Goal: Task Accomplishment & Management: Manage account settings

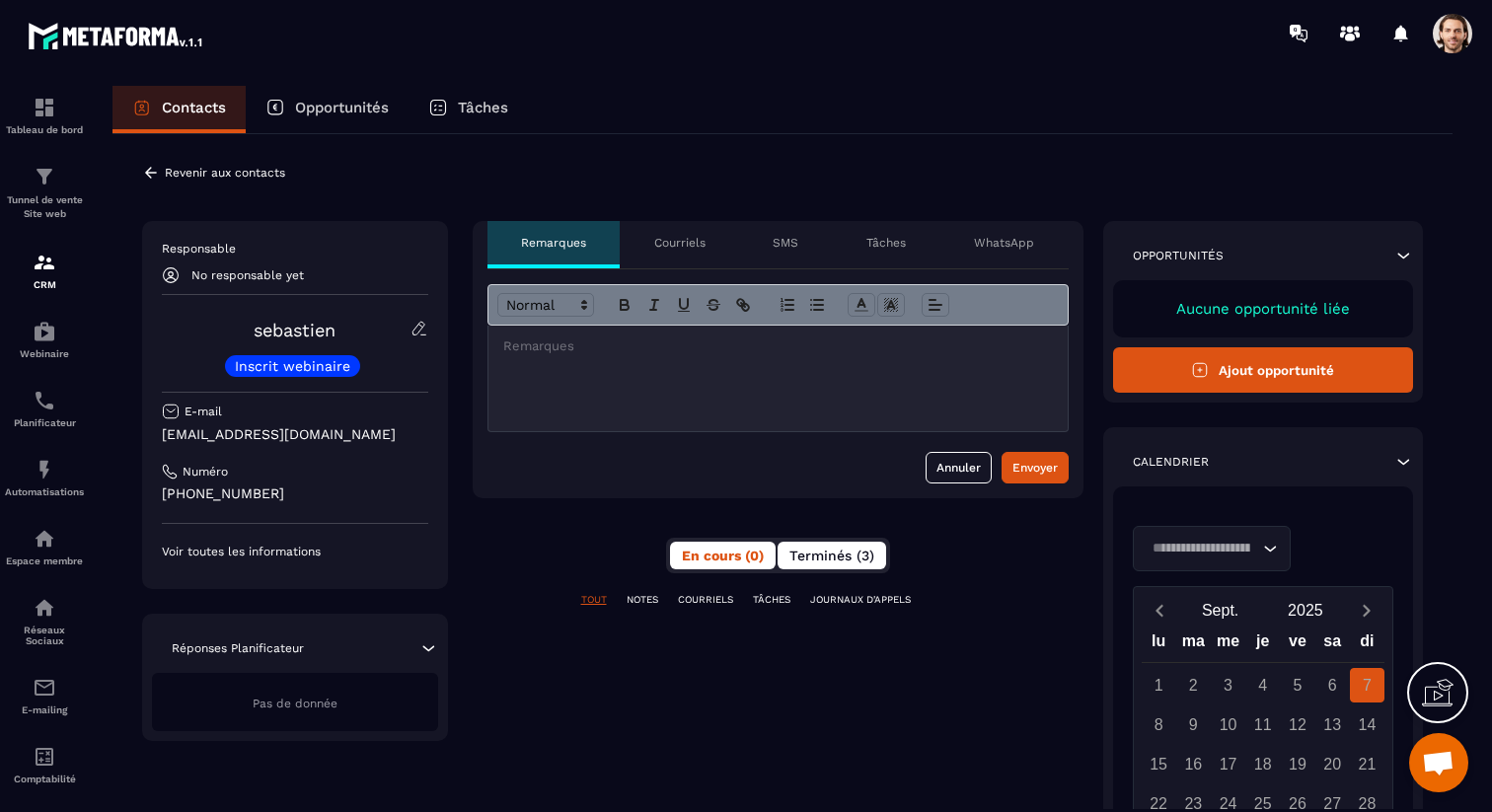
click at [818, 567] on button "Terminés (3)" at bounding box center [832, 555] width 109 height 28
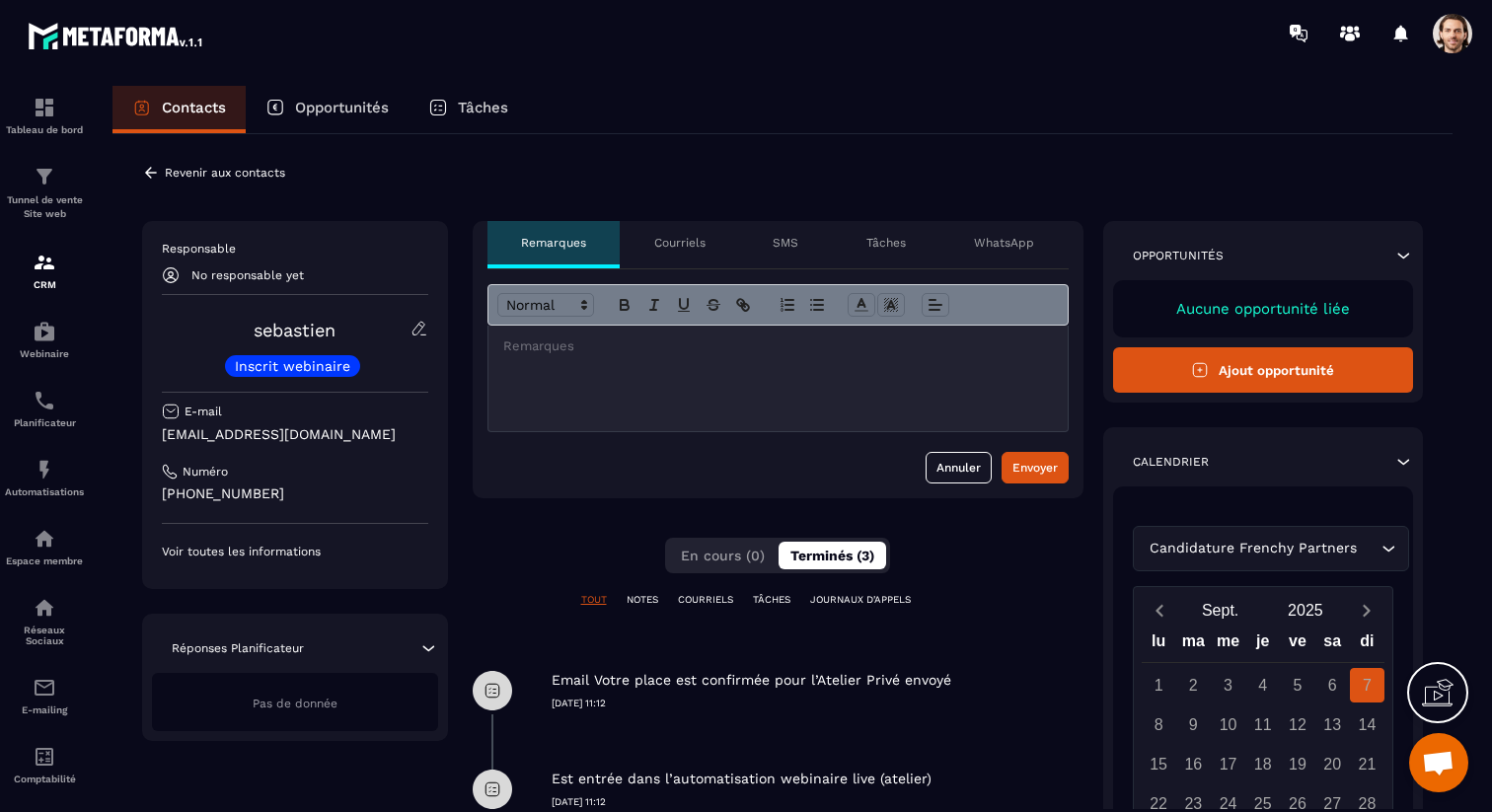
scroll to position [313, 0]
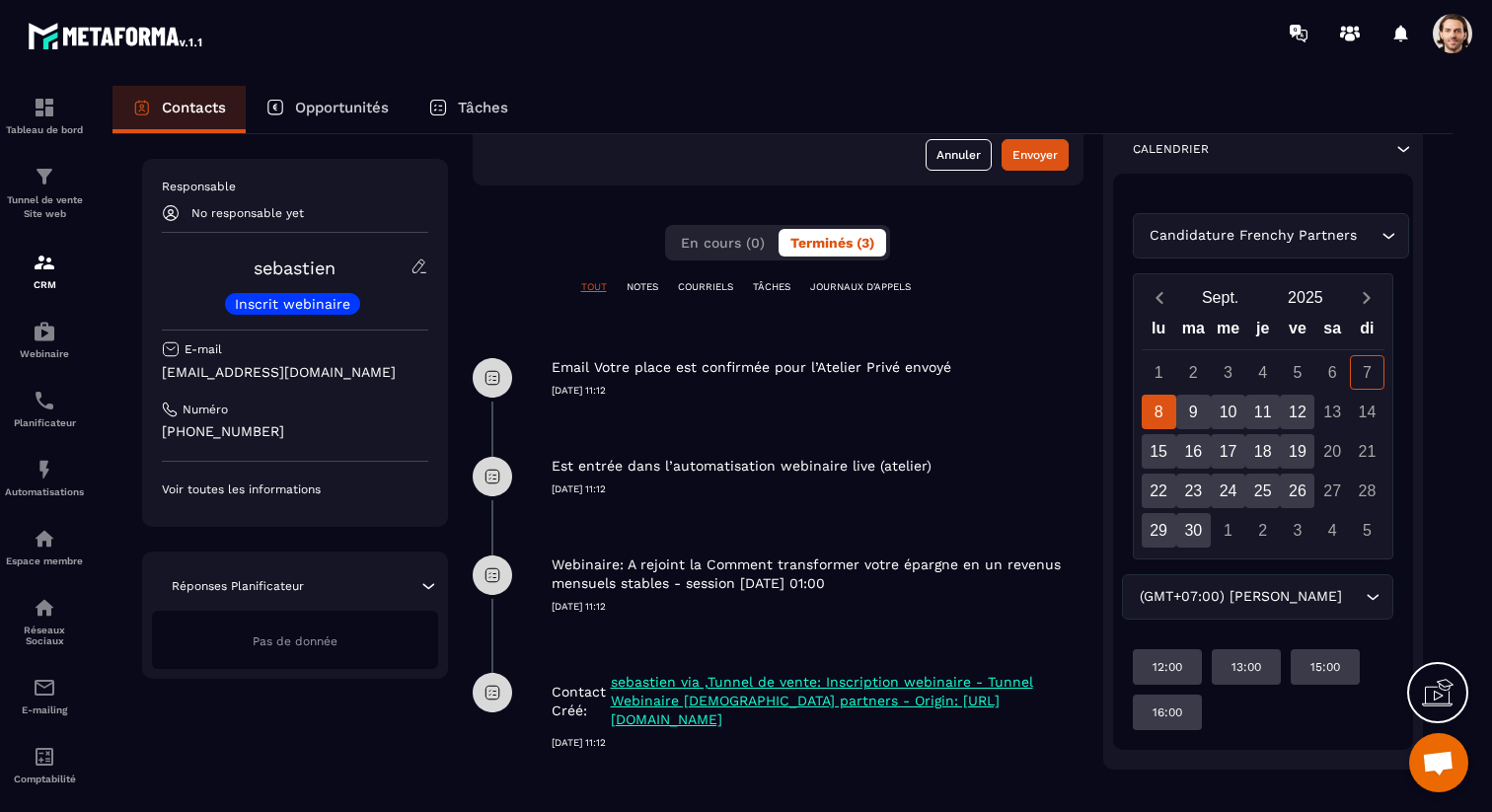
drag, startPoint x: 545, startPoint y: 365, endPoint x: 924, endPoint y: 413, distance: 382.0
click at [924, 413] on div "Email Votre place est confirmée pour l’Atelier Privé envoyé [DATE] 11:12" at bounding box center [778, 378] width 611 height 99
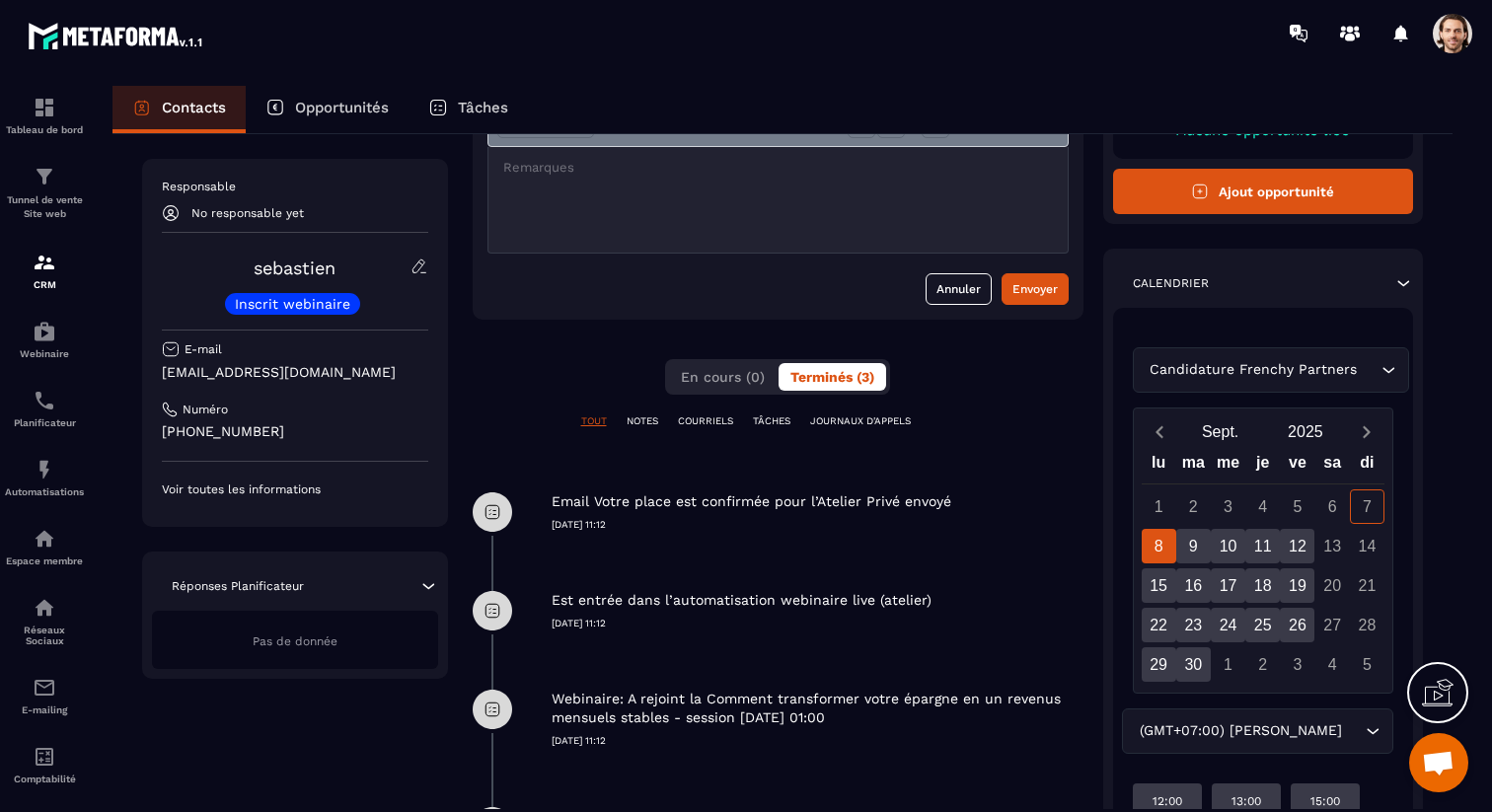
scroll to position [0, 0]
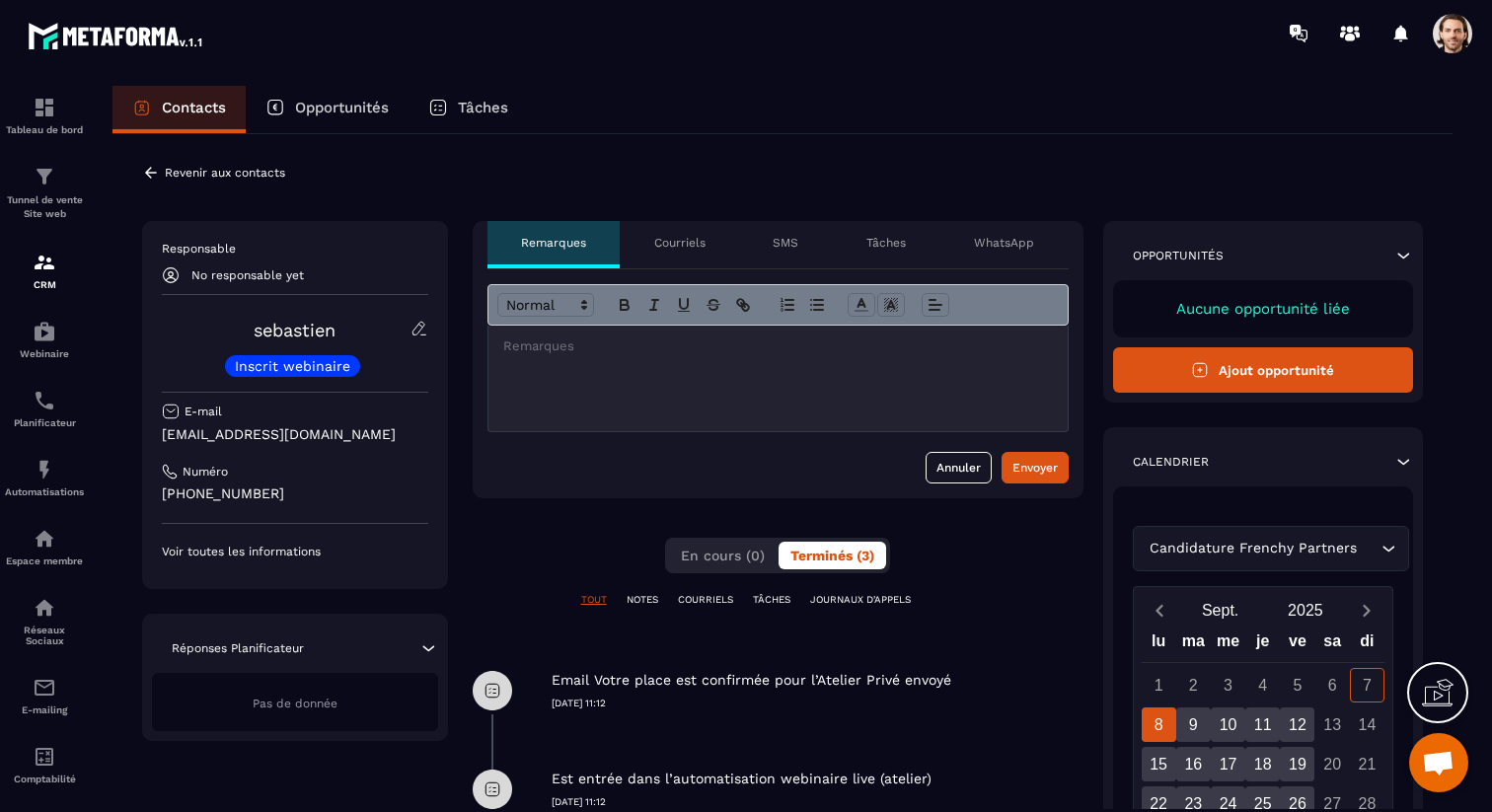
click at [1463, 62] on div at bounding box center [862, 33] width 1260 height 66
click at [1461, 33] on span at bounding box center [1452, 34] width 40 height 40
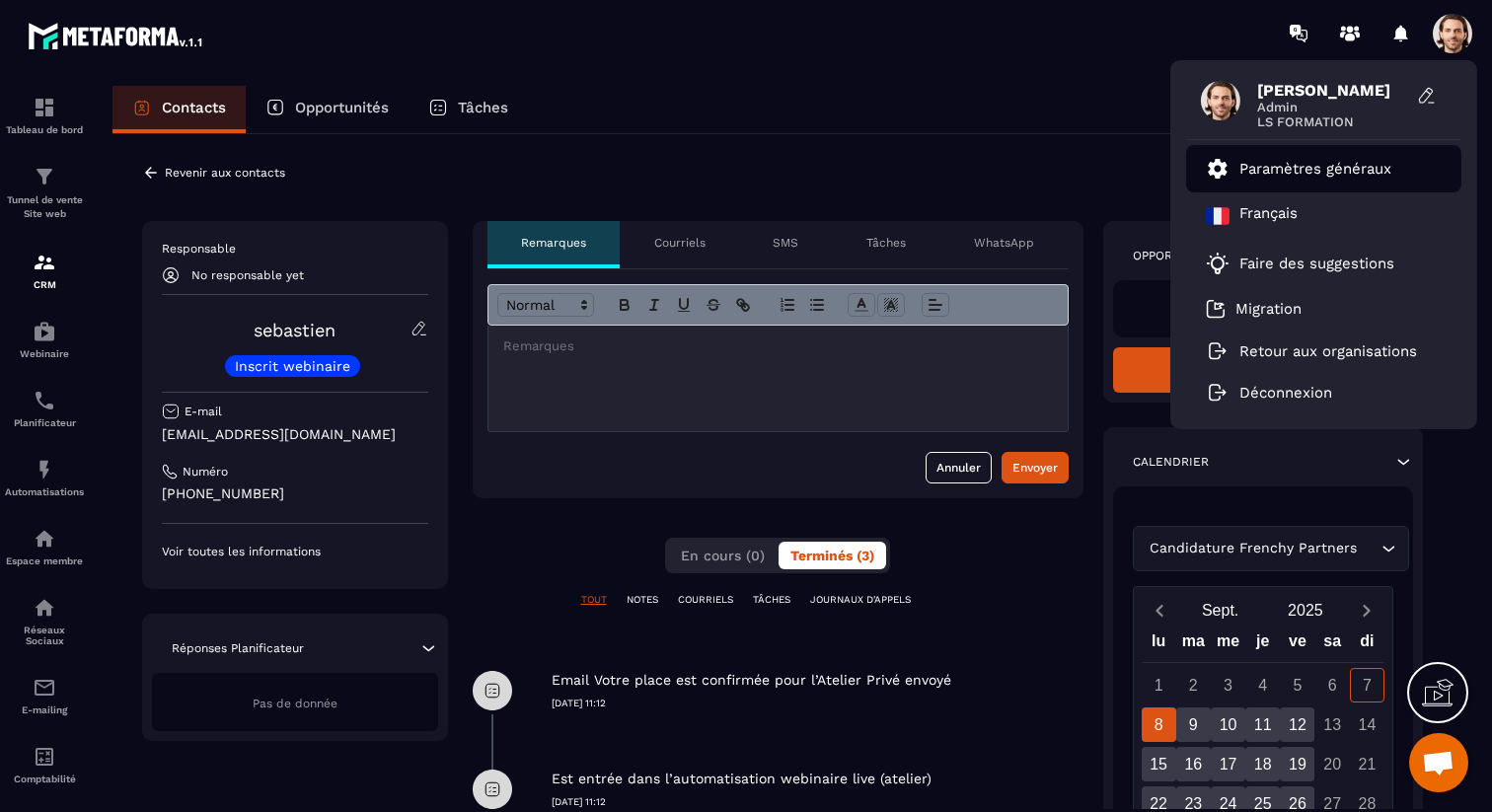
click at [1322, 180] on link "Paramètres généraux" at bounding box center [1298, 169] width 186 height 24
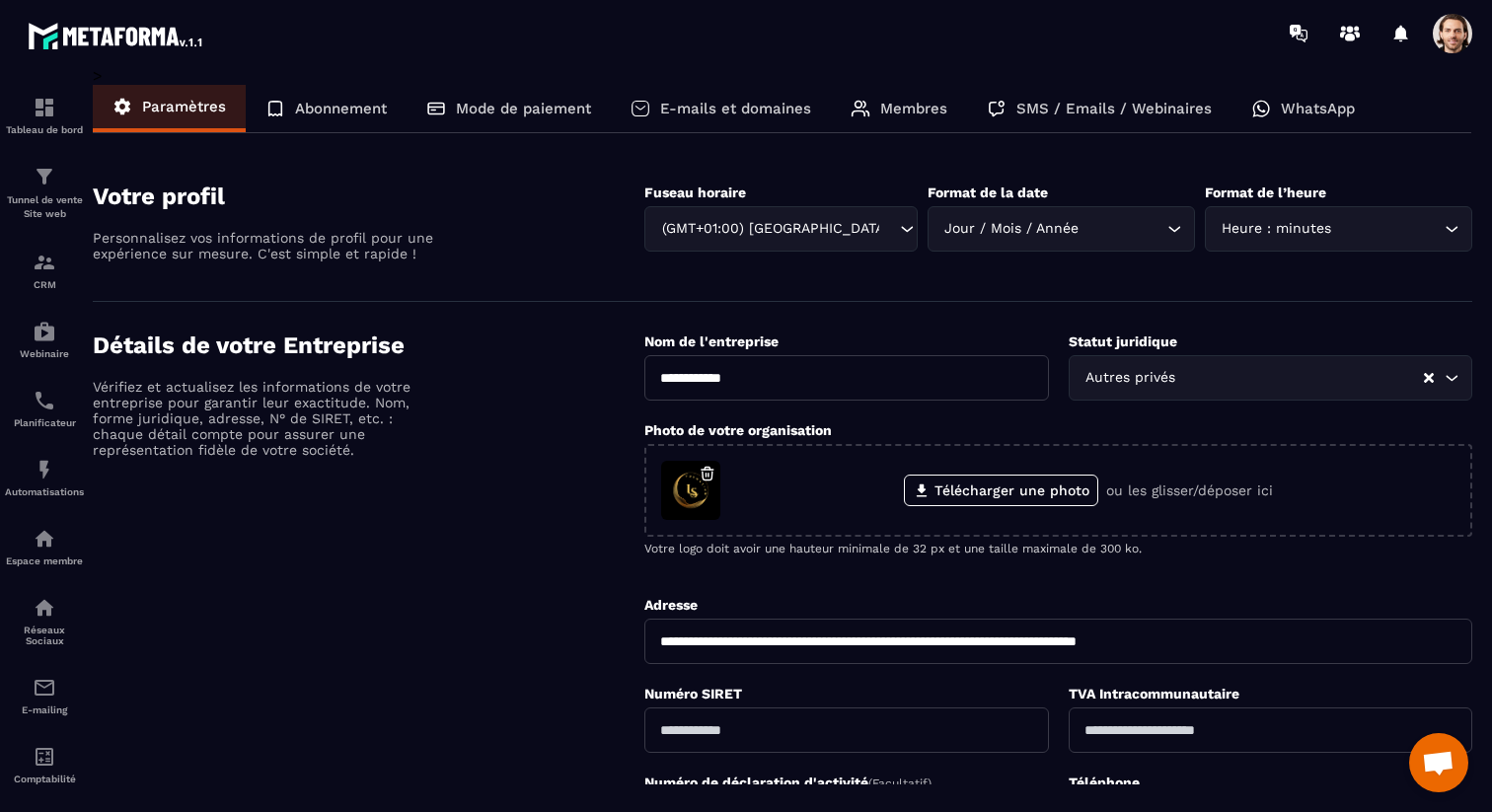
click at [699, 115] on p "E-mails et domaines" at bounding box center [735, 109] width 151 height 18
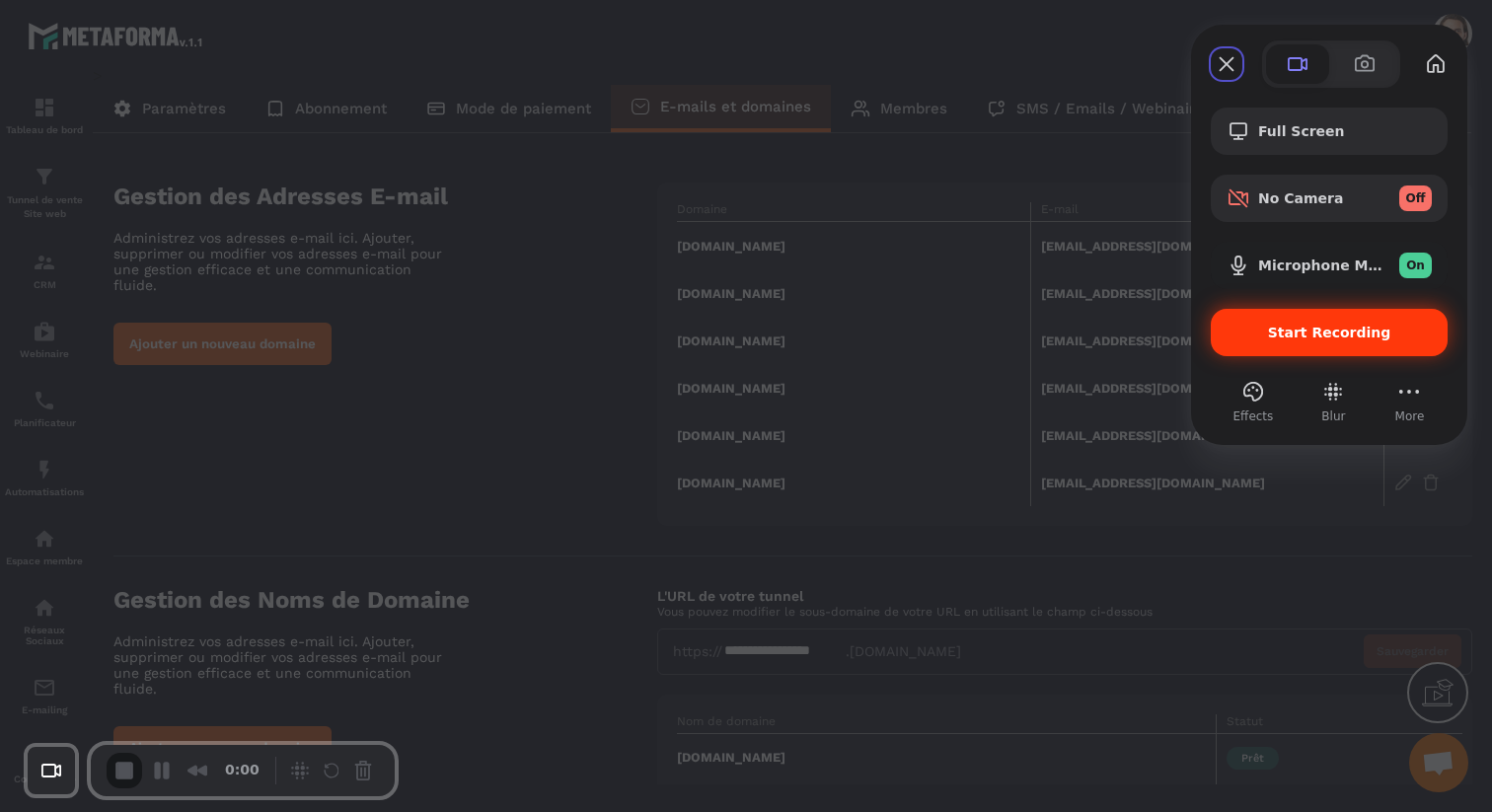
click at [1329, 332] on span "Start Recording" at bounding box center [1329, 333] width 124 height 16
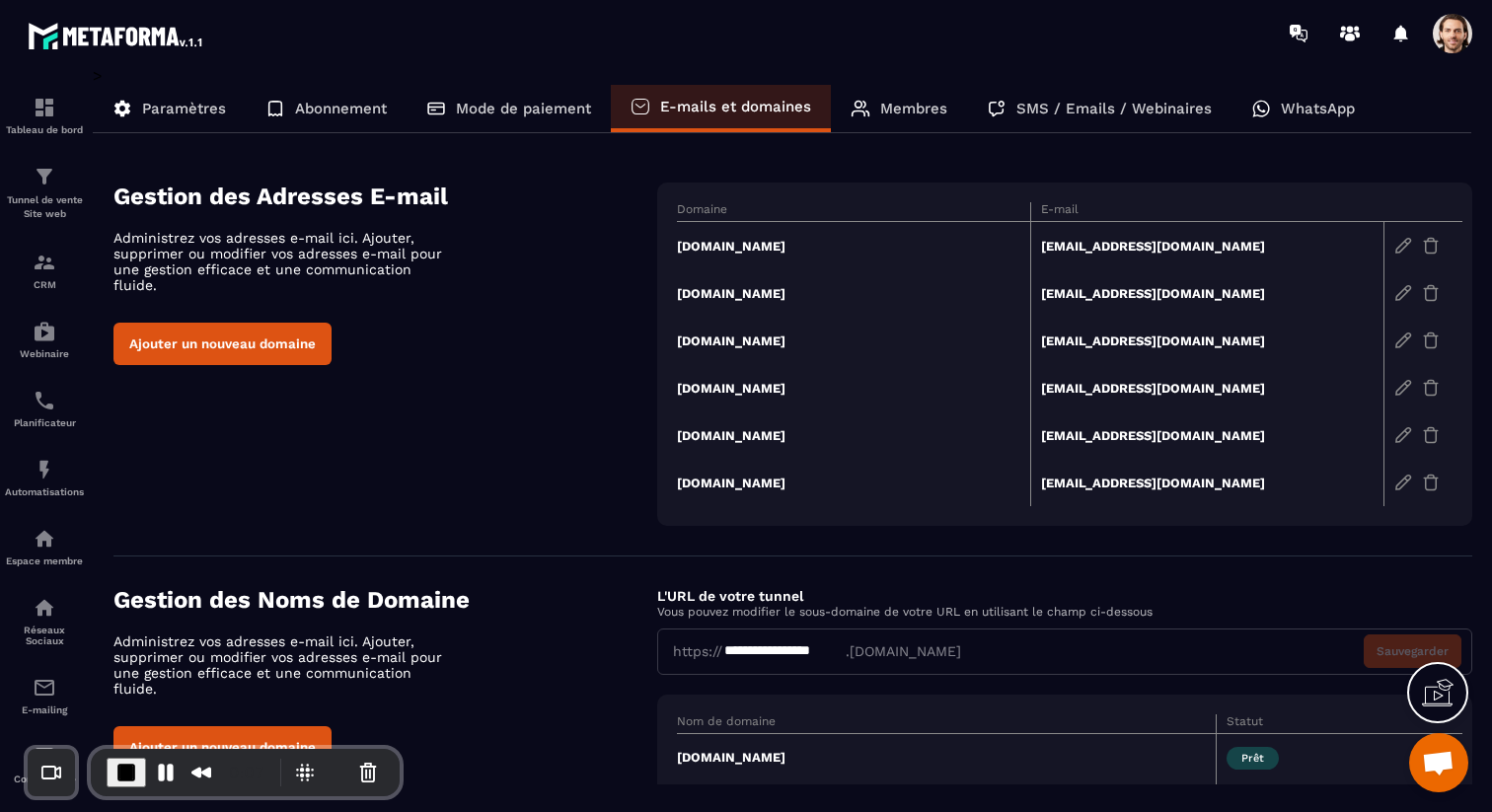
click at [1454, 19] on span at bounding box center [1452, 34] width 40 height 40
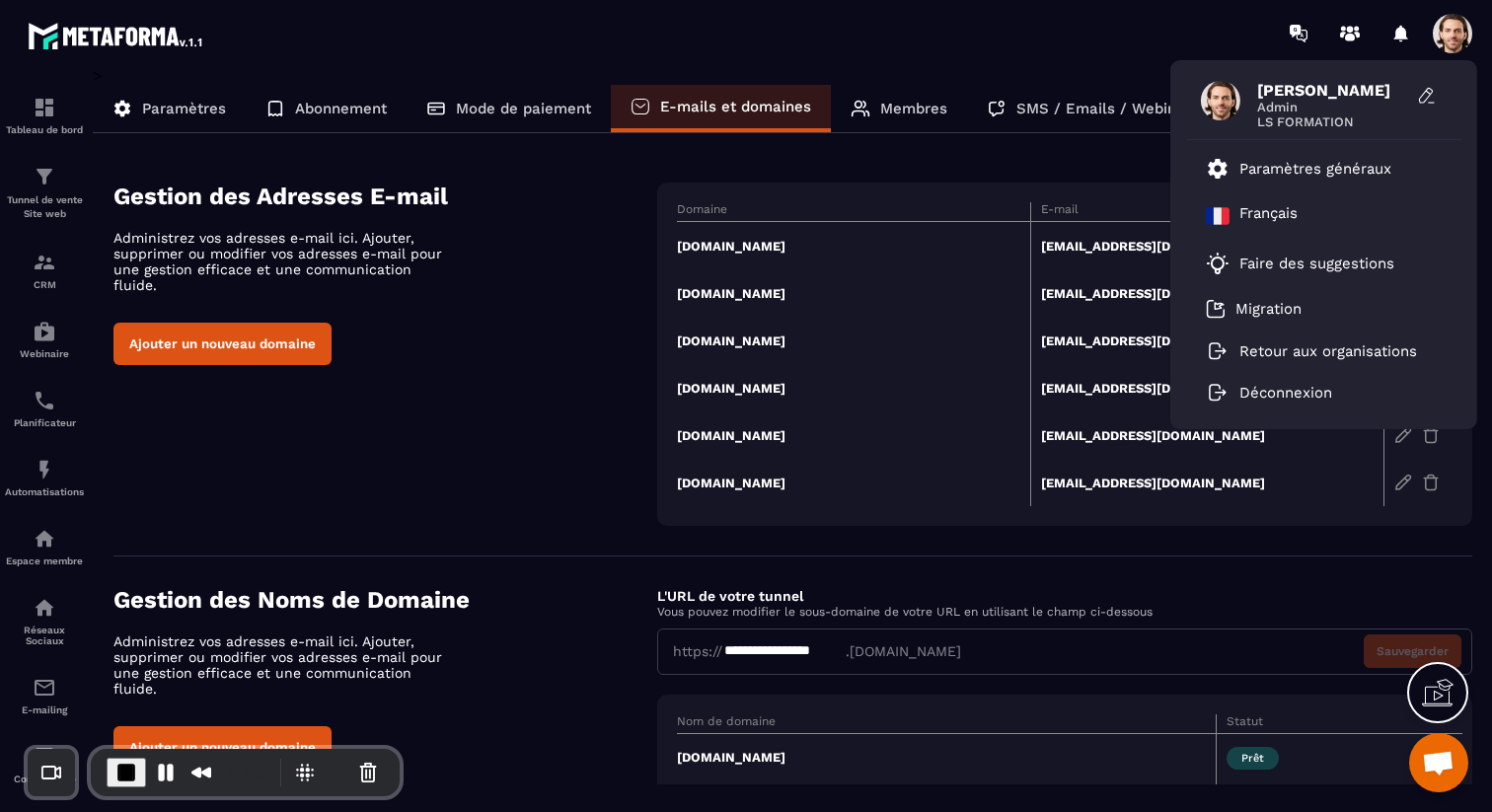
click at [456, 232] on p "Administrez vos adresses e-mail ici. Ajouter, supprimer ou modifier vos adresse…" at bounding box center [286, 262] width 345 height 63
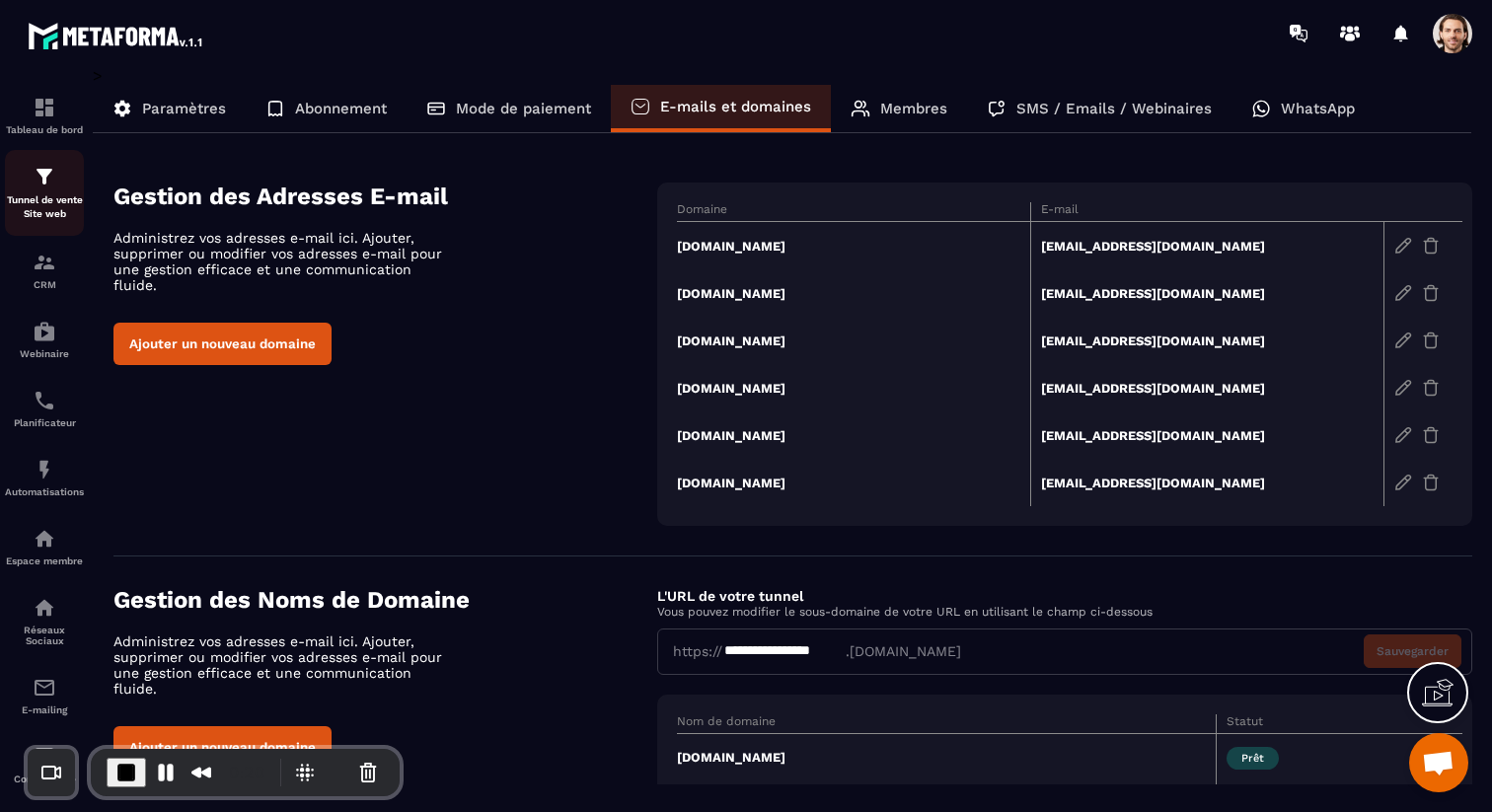
click at [39, 218] on p "Tunnel de vente Site web" at bounding box center [44, 207] width 79 height 28
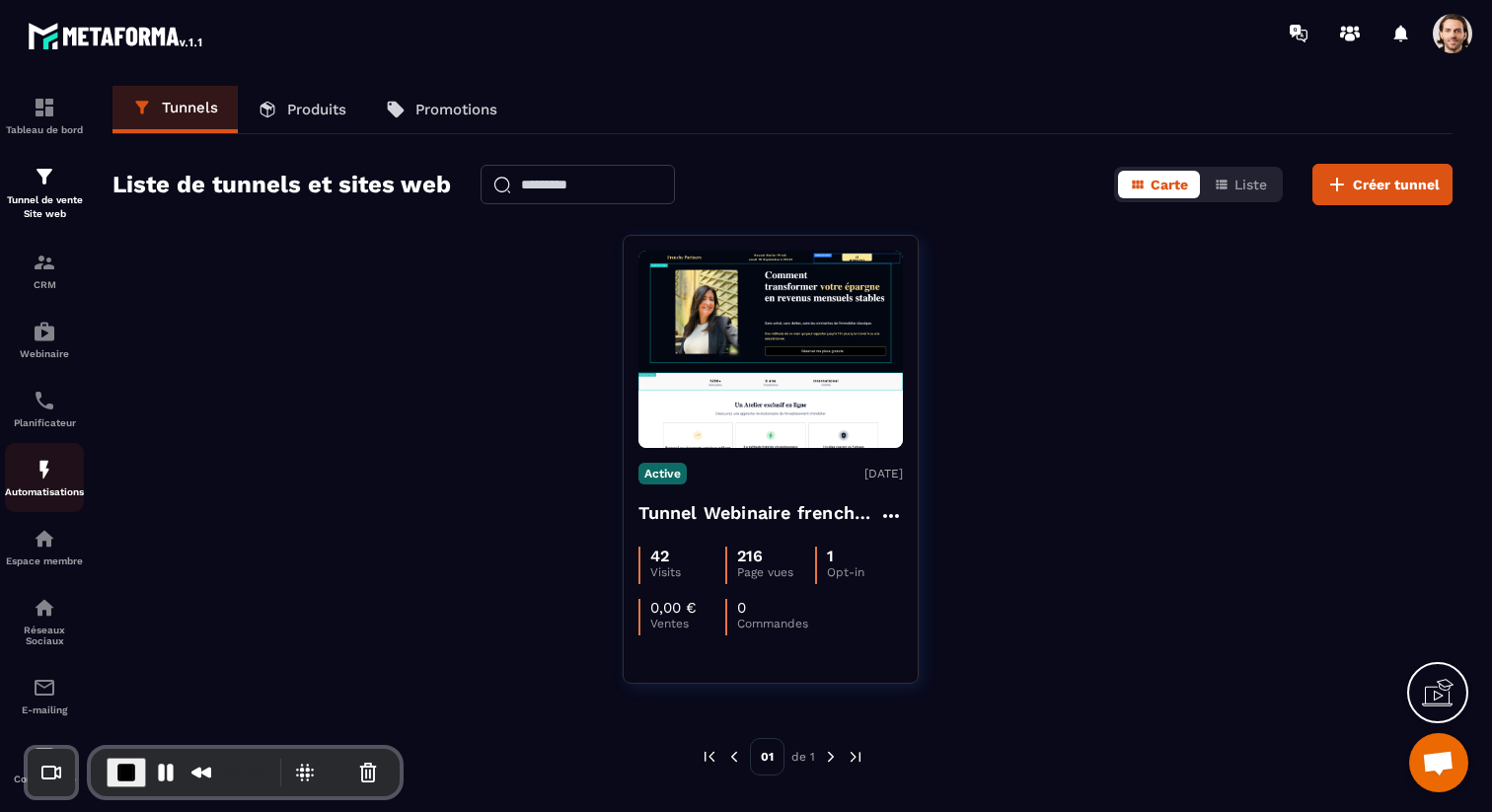
click at [55, 507] on link "Automatisations" at bounding box center [44, 477] width 79 height 69
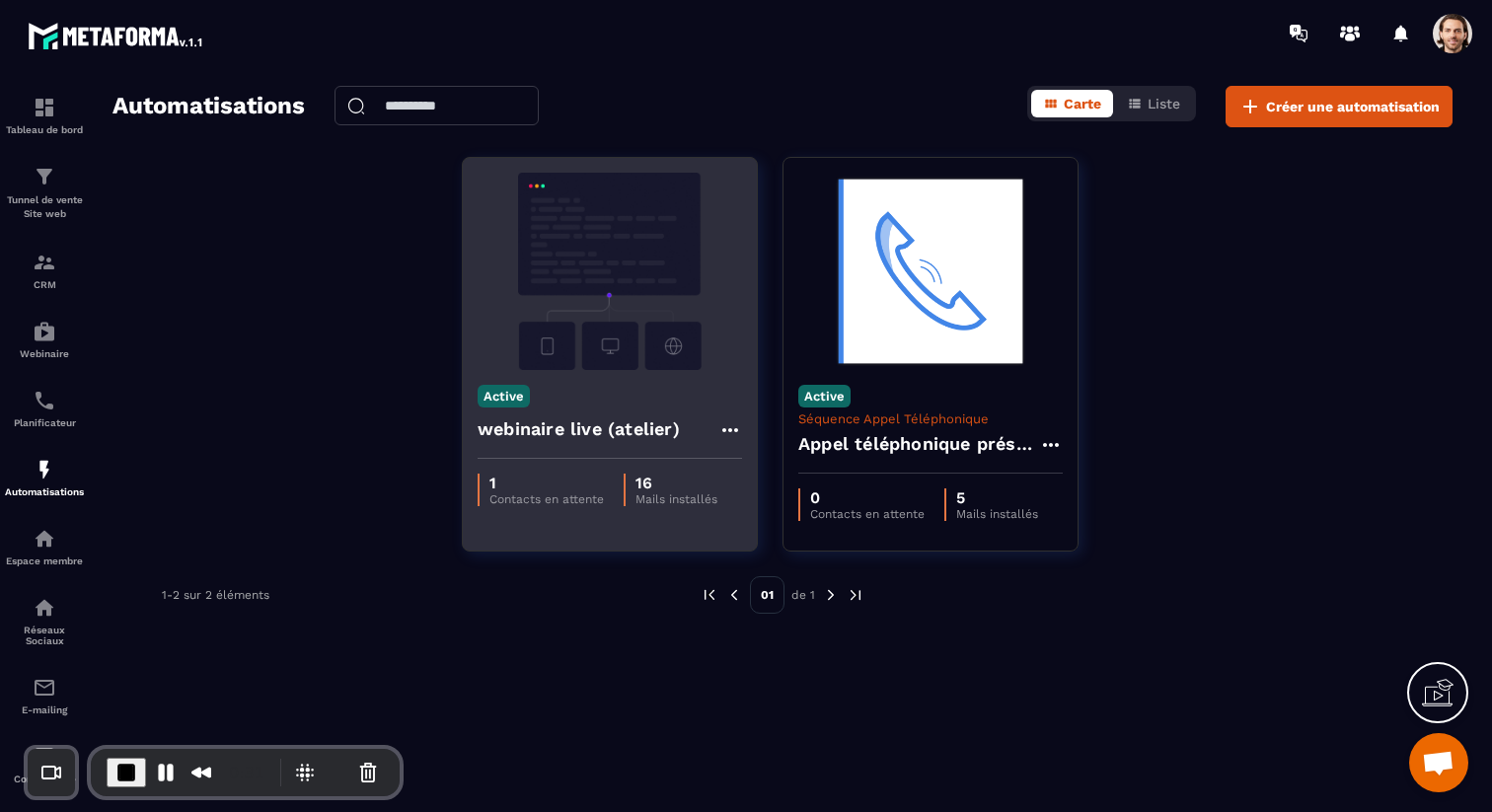
click at [539, 431] on h4 "webinaire live (atelier)" at bounding box center [578, 429] width 203 height 28
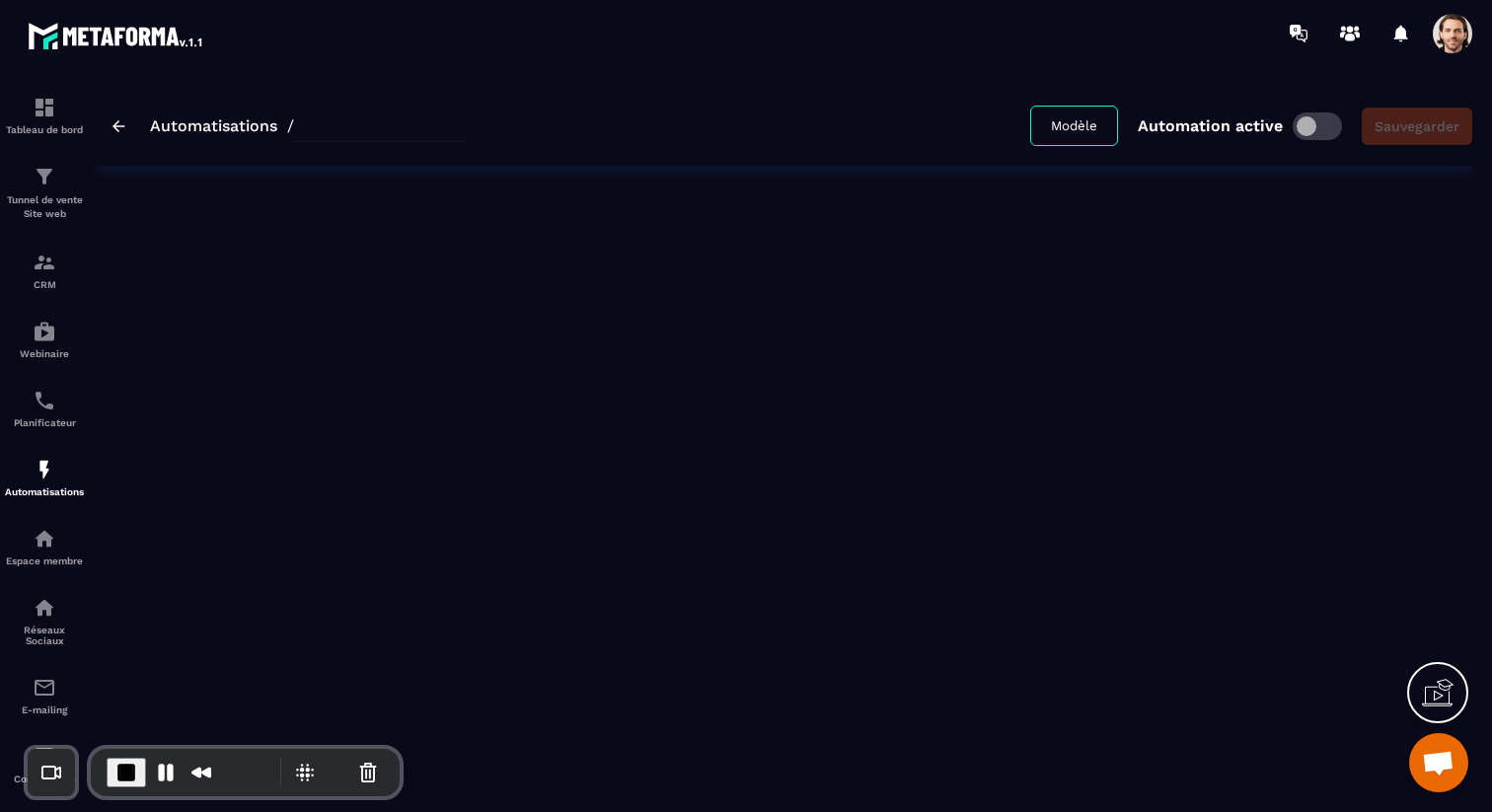
type input "**********"
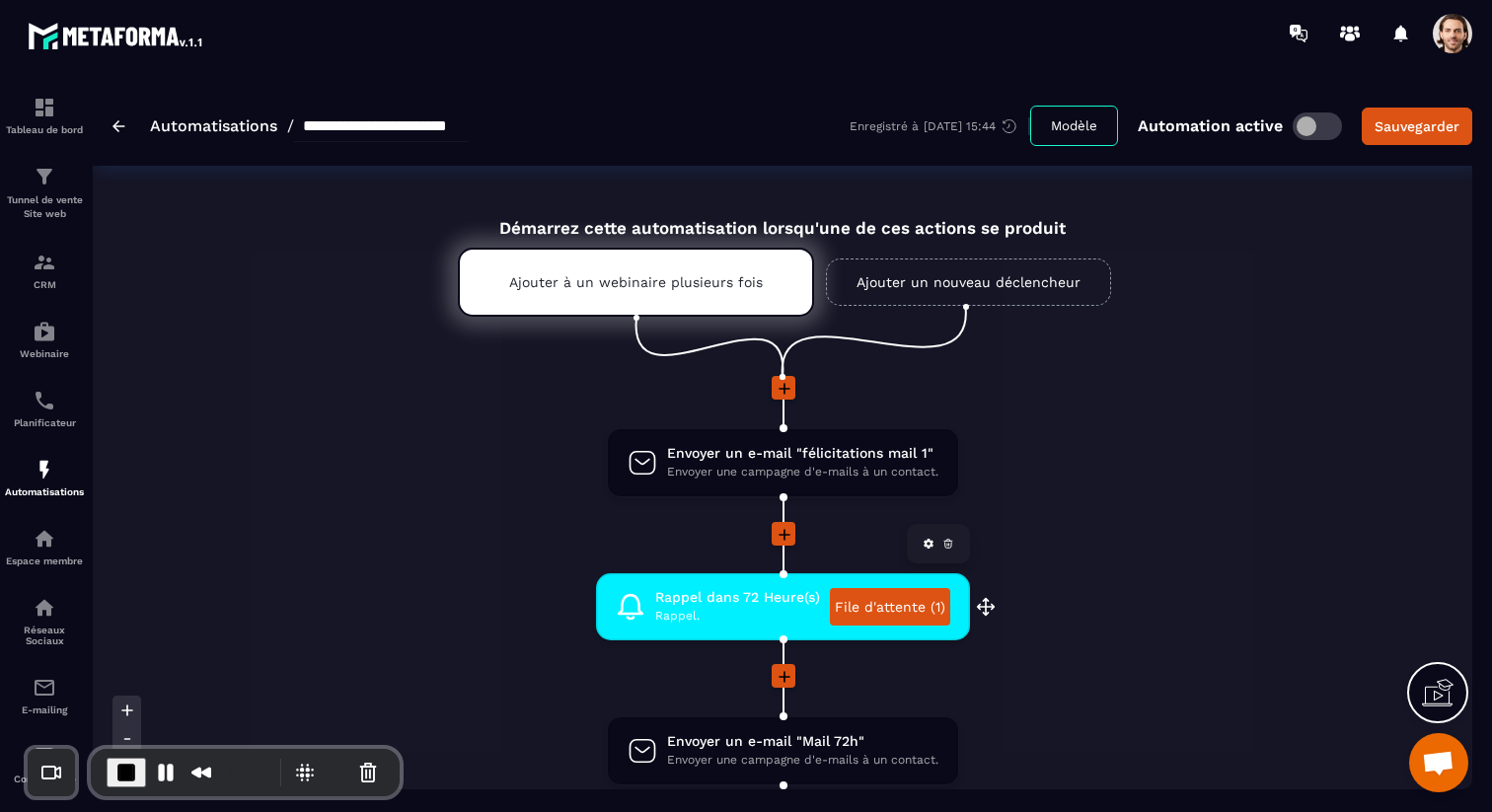
click at [873, 606] on link "File d'attente (1)" at bounding box center [890, 607] width 121 height 38
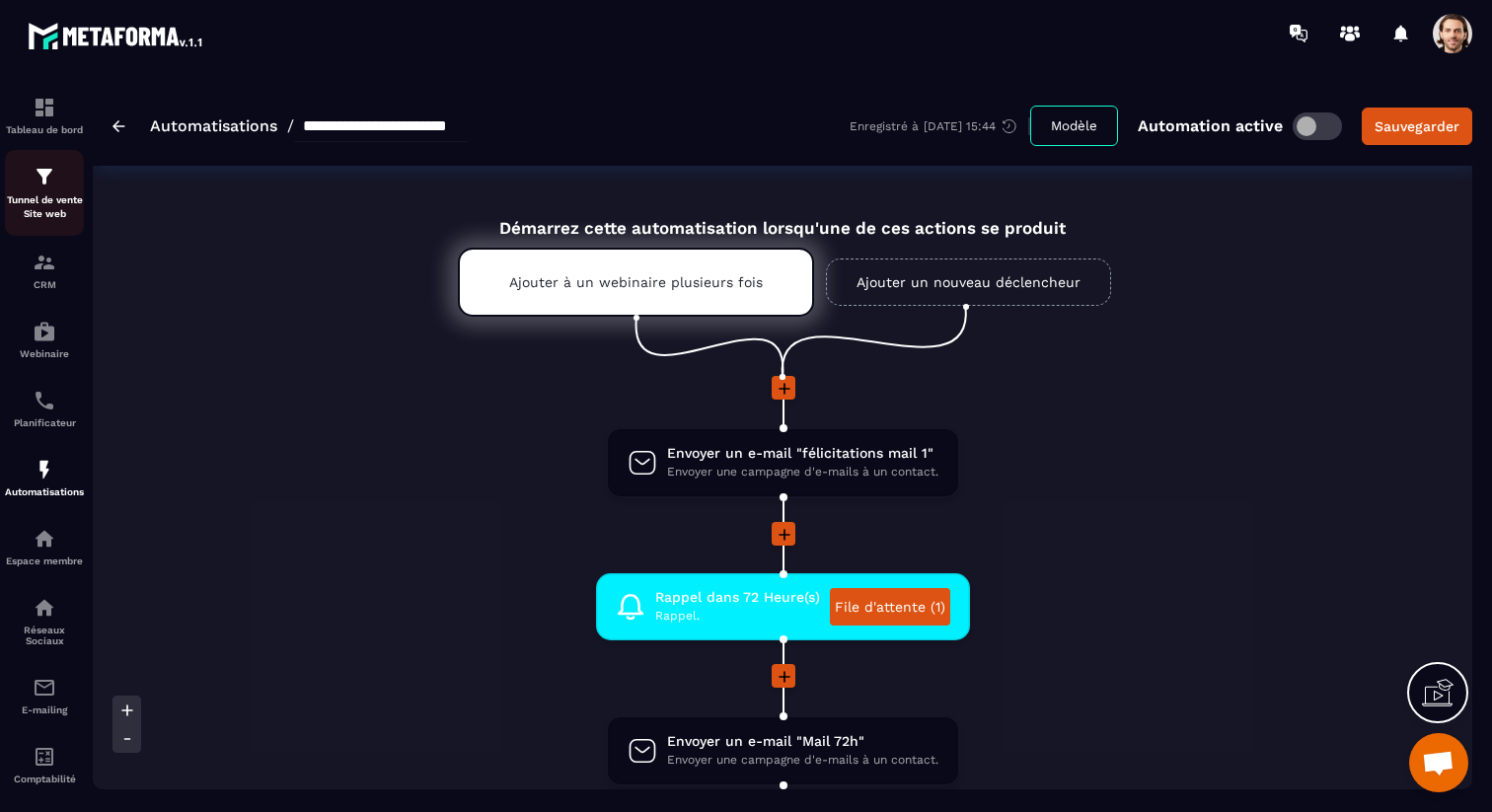
click at [32, 207] on p "Tunnel de vente Site web" at bounding box center [44, 207] width 79 height 28
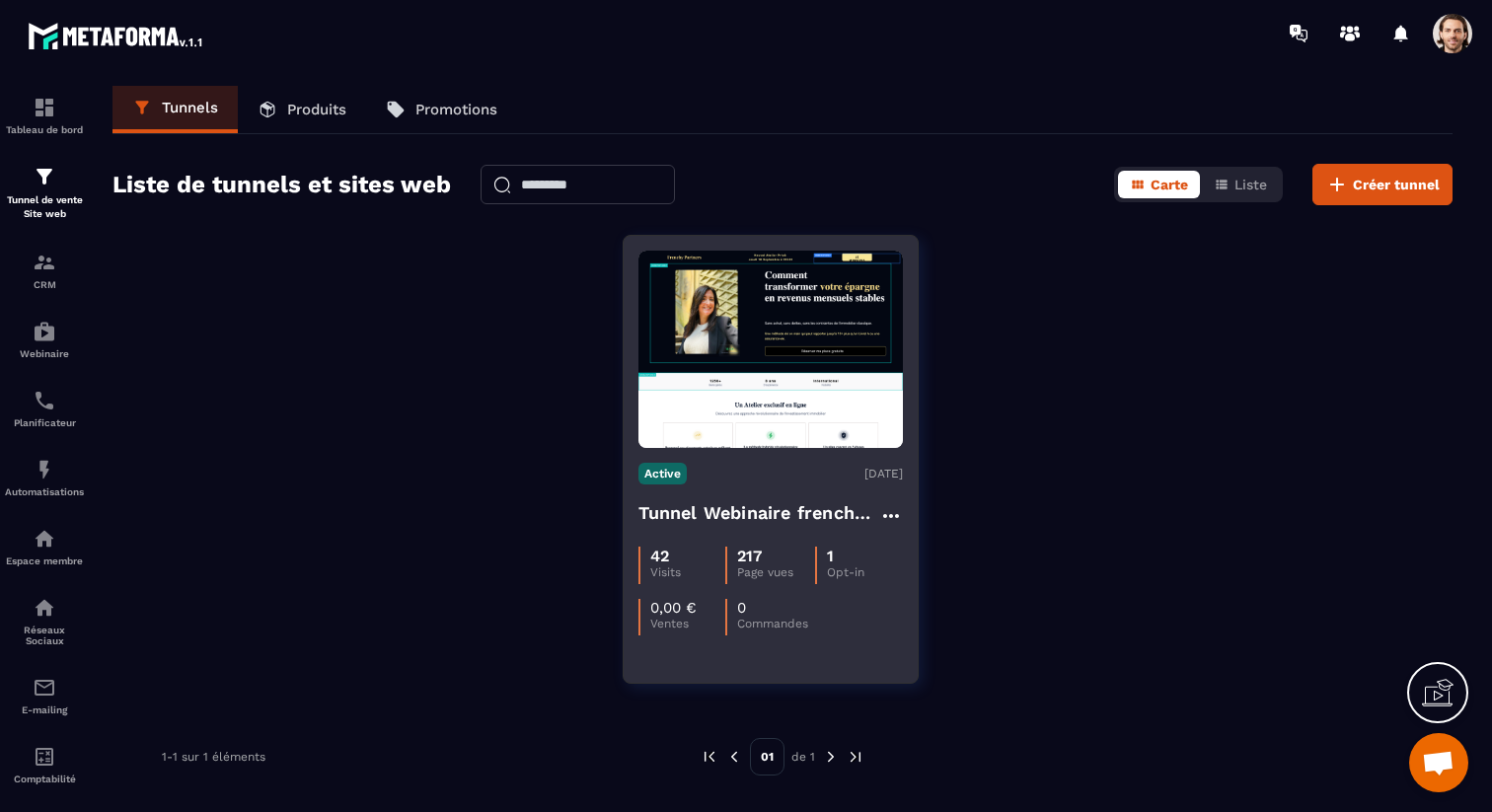
click at [676, 515] on h4 "Tunnel Webinaire frenchy partners" at bounding box center [759, 513] width 241 height 28
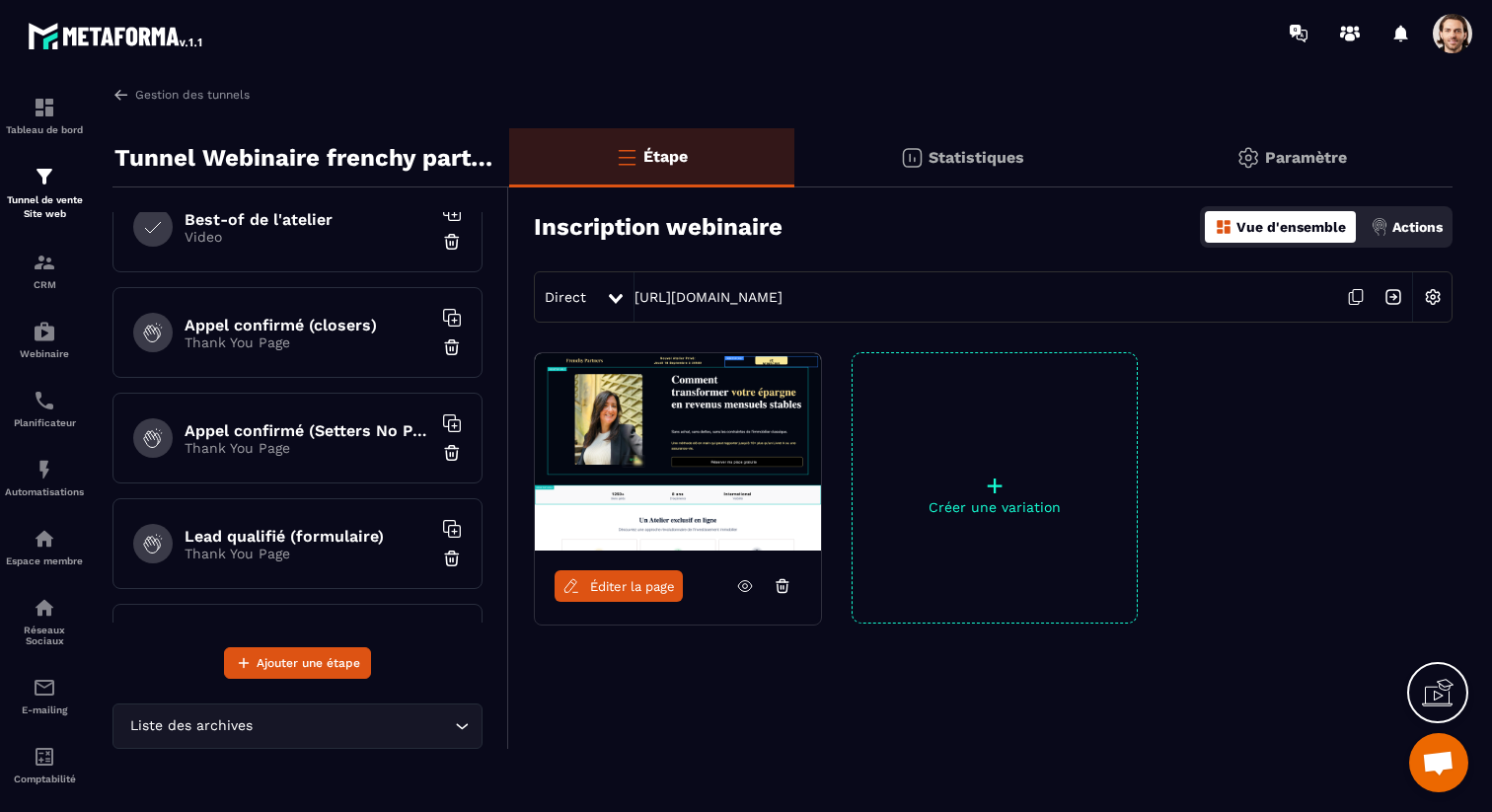
scroll to position [451, 0]
click at [313, 446] on p "Thank You Page" at bounding box center [308, 448] width 247 height 16
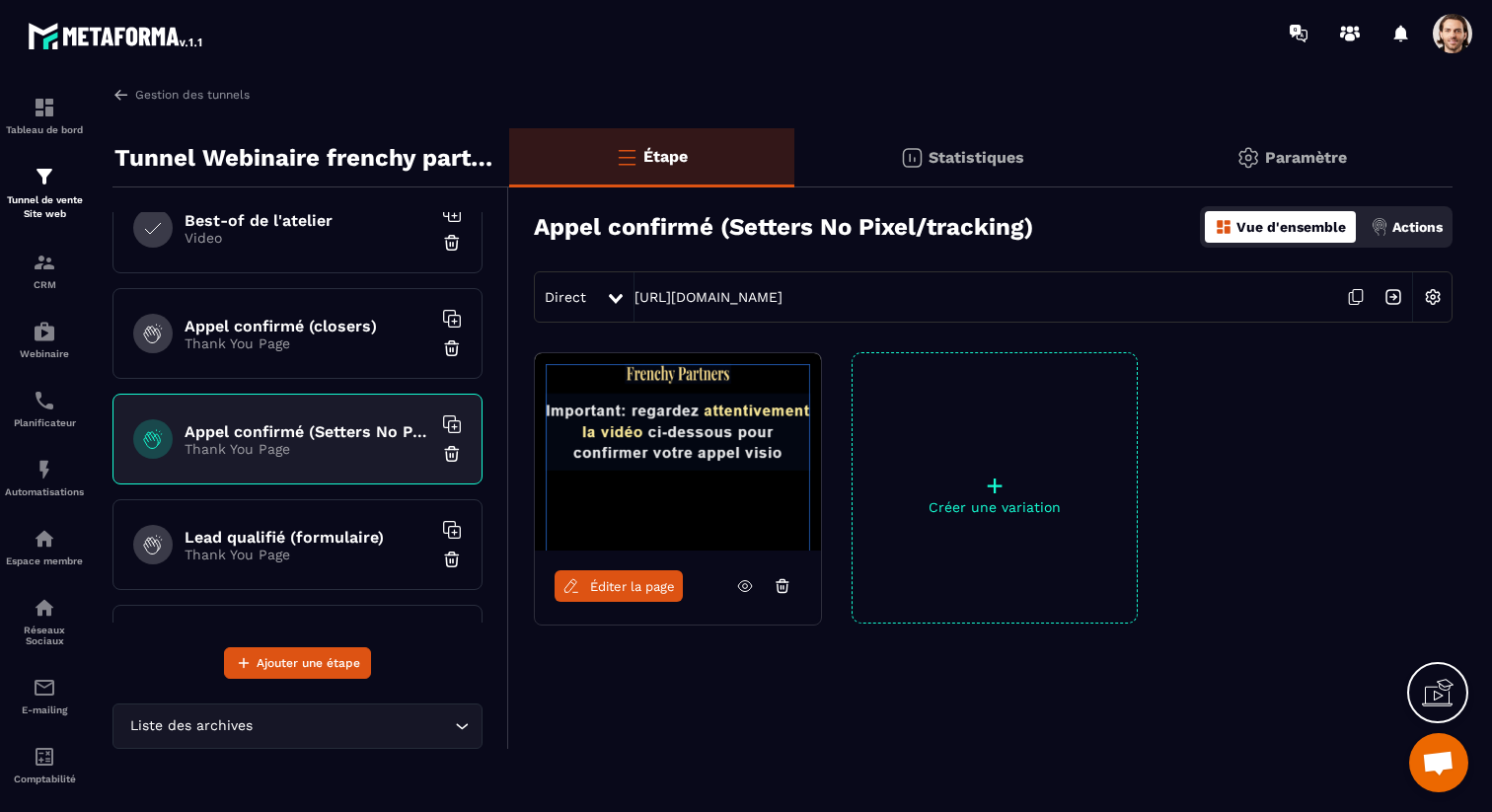
click at [1356, 300] on icon at bounding box center [1356, 297] width 38 height 38
